Goal: Complete application form

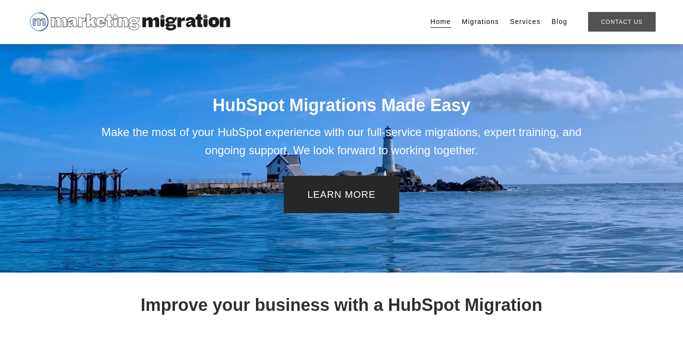
click at [618, 21] on link "Contact Us" at bounding box center [622, 22] width 68 height 20
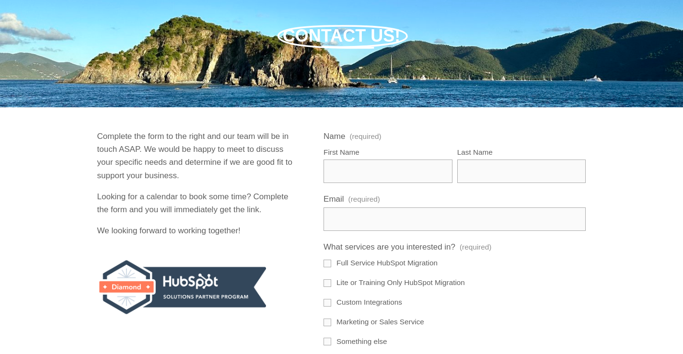
scroll to position [96, 0]
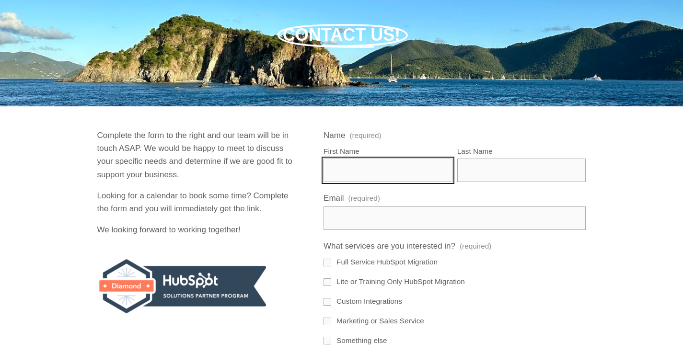
click at [370, 159] on input "First Name" at bounding box center [387, 170] width 129 height 23
type input "[PERSON_NAME]"
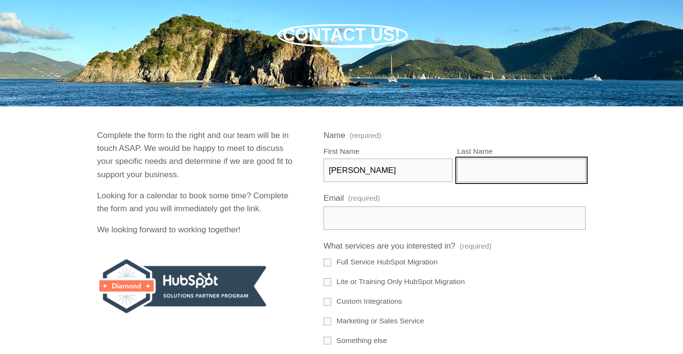
click at [484, 159] on input "Last Name" at bounding box center [521, 170] width 129 height 23
type input "[PERSON_NAME]"
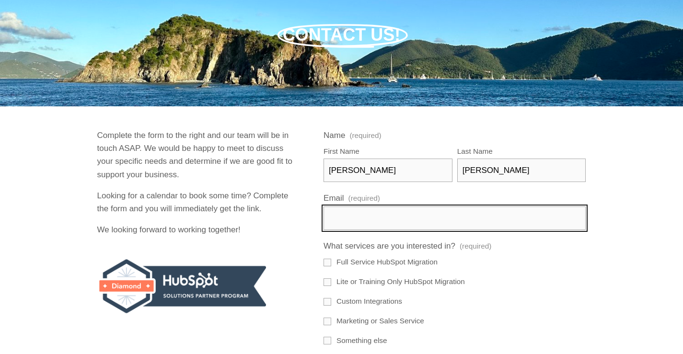
click at [469, 206] on input "Email (required)" at bounding box center [454, 217] width 262 height 23
paste input "[PERSON_NAME][EMAIL_ADDRESS][DOMAIN_NAME]"
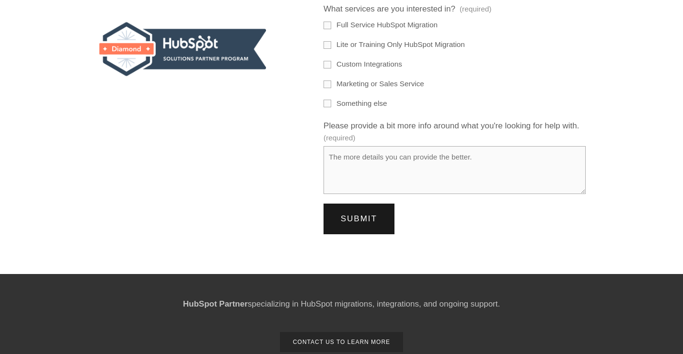
scroll to position [335, 0]
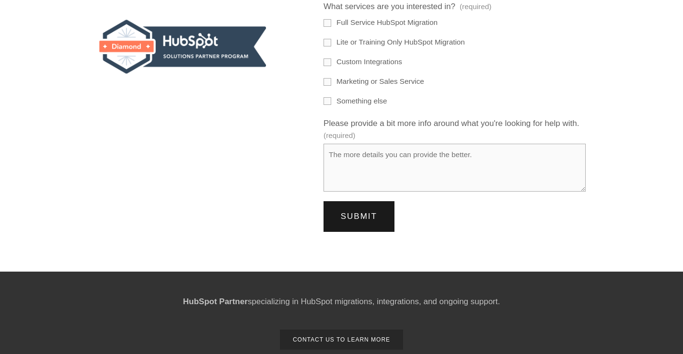
type input "[PERSON_NAME][EMAIL_ADDRESS][DOMAIN_NAME]"
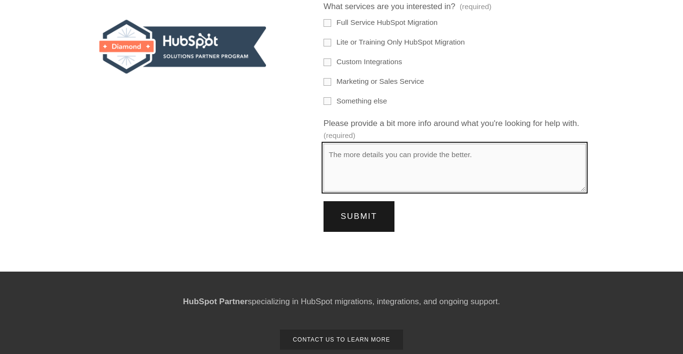
click at [355, 144] on textarea "Please provide a bit more info around what you're looking for help with. (requi…" at bounding box center [454, 168] width 262 height 48
paste textarea "Loremipsu Dolorsi Amet co Adi 25 Elit Seddoei TemPori Utlabore Etdolorem, 8992 …"
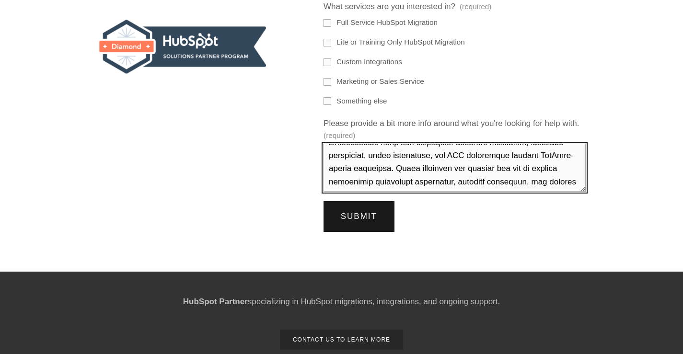
scroll to position [0, 0]
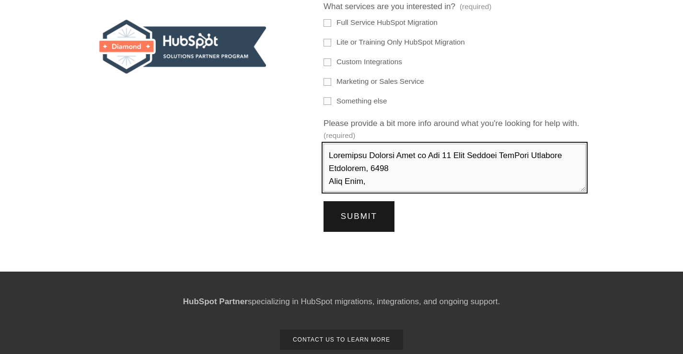
click at [377, 144] on textarea "Please provide a bit more info around what you're looking for help with. (requi…" at bounding box center [454, 168] width 262 height 48
drag, startPoint x: 377, startPoint y: 131, endPoint x: 412, endPoint y: 130, distance: 35.5
click at [378, 144] on textarea "Please provide a bit more info around what you're looking for help with. (requi…" at bounding box center [454, 168] width 262 height 48
click at [415, 144] on textarea "Please provide a bit more info around what you're looking for help with. (requi…" at bounding box center [454, 168] width 262 height 48
paste textarea "Marketing Migration"
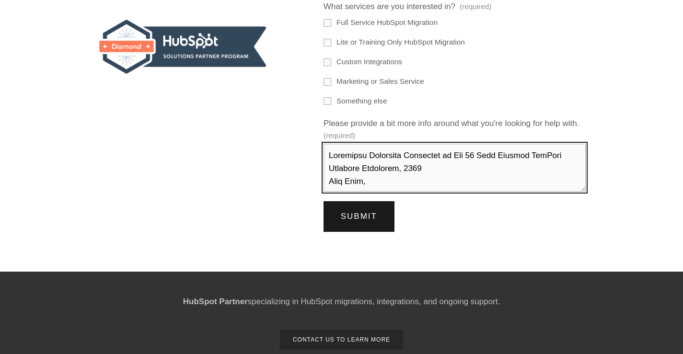
scroll to position [192, 0]
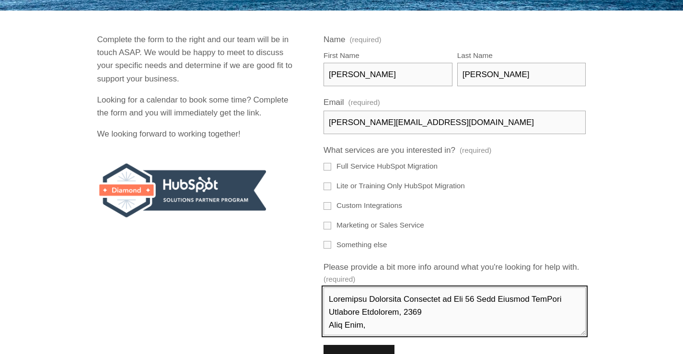
type textarea "Loremipsu Dolorsita Consectet ad Eli 86 Sedd Eiusmod TemPori Utlabore Etdolorem…"
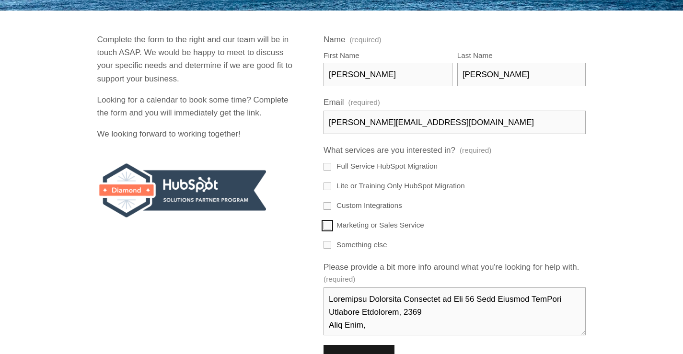
click at [325, 222] on input "Marketing or Sales Service" at bounding box center [327, 226] width 8 height 8
checkbox input "true"
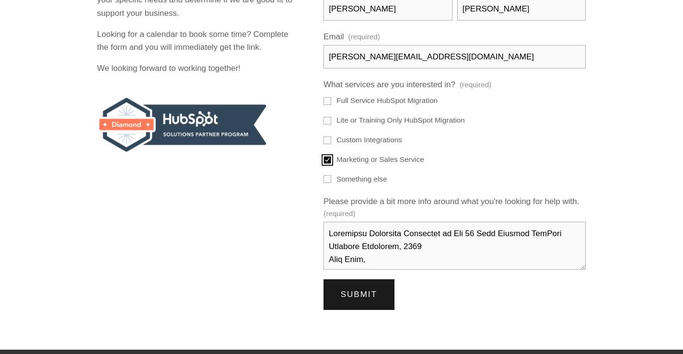
scroll to position [287, 0]
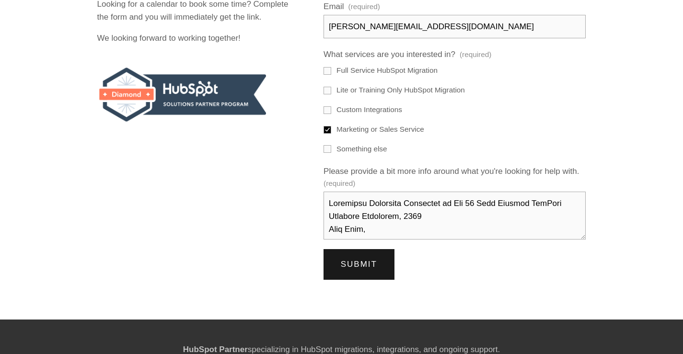
click at [367, 260] on span "Submit" at bounding box center [359, 264] width 36 height 9
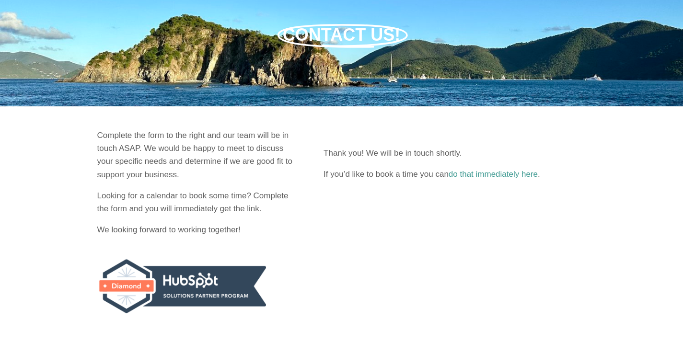
scroll to position [0, 0]
